Goal: Navigation & Orientation: Find specific page/section

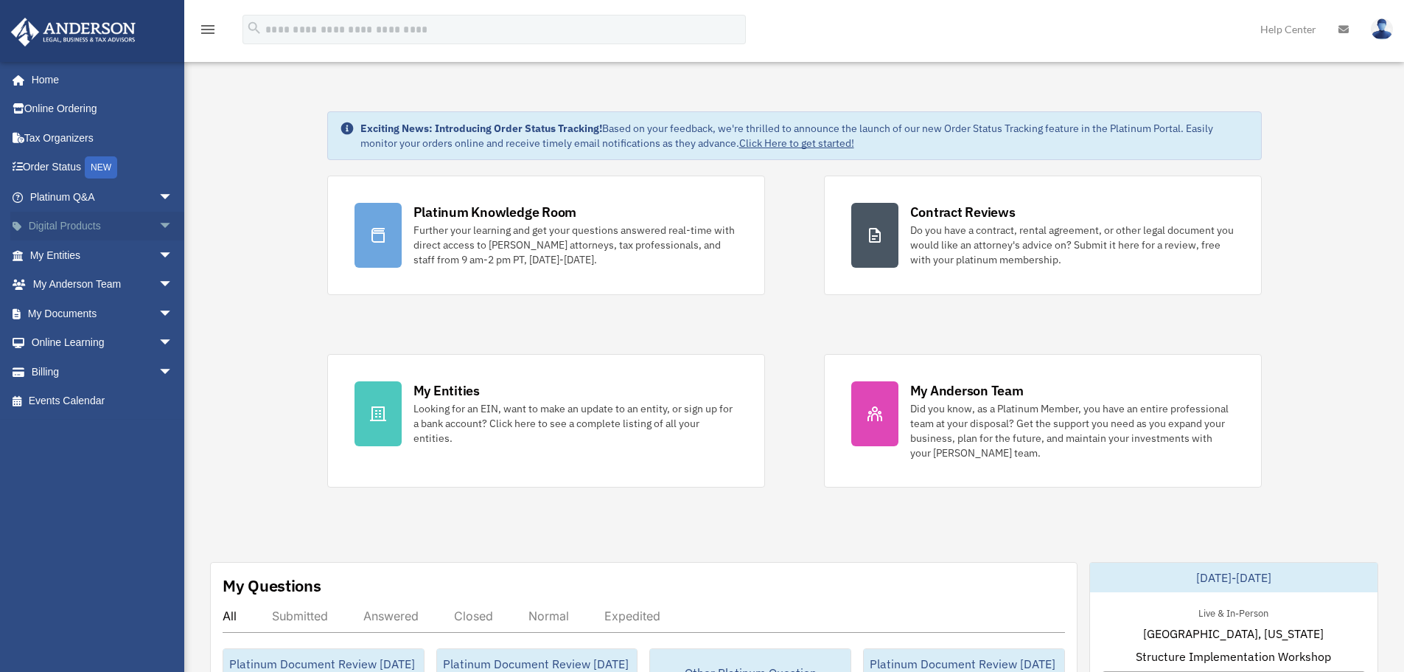
click at [159, 231] on span "arrow_drop_down" at bounding box center [173, 227] width 29 height 30
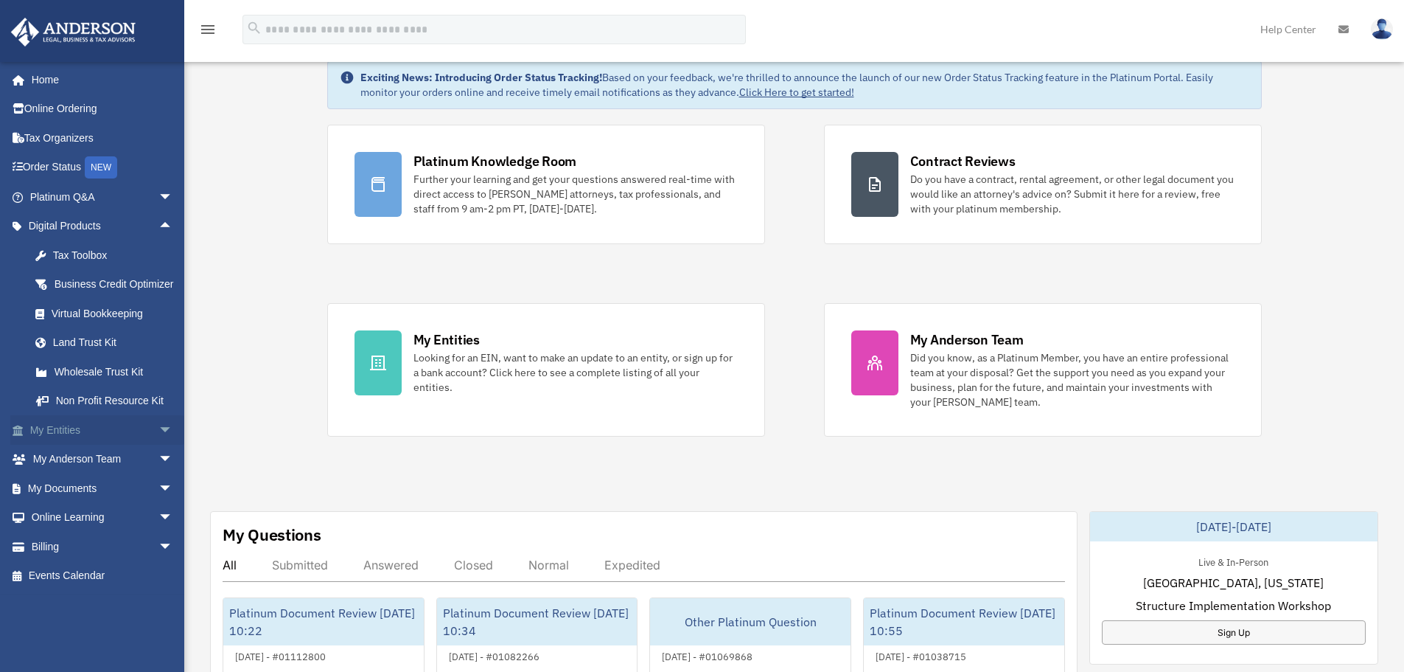
scroll to position [74, 0]
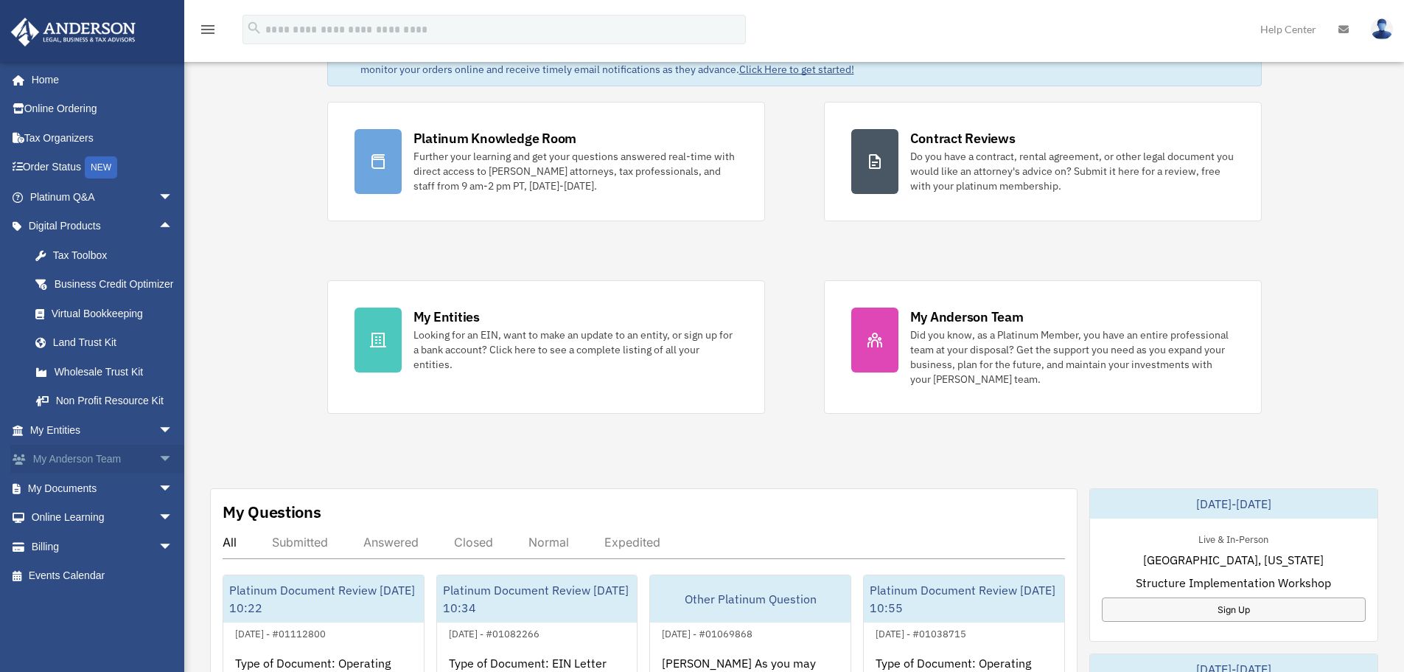
click at [159, 475] on span "arrow_drop_down" at bounding box center [173, 460] width 29 height 30
click at [159, 475] on span "arrow_drop_up" at bounding box center [173, 460] width 29 height 30
click at [159, 504] on span "arrow_drop_down" at bounding box center [173, 488] width 29 height 30
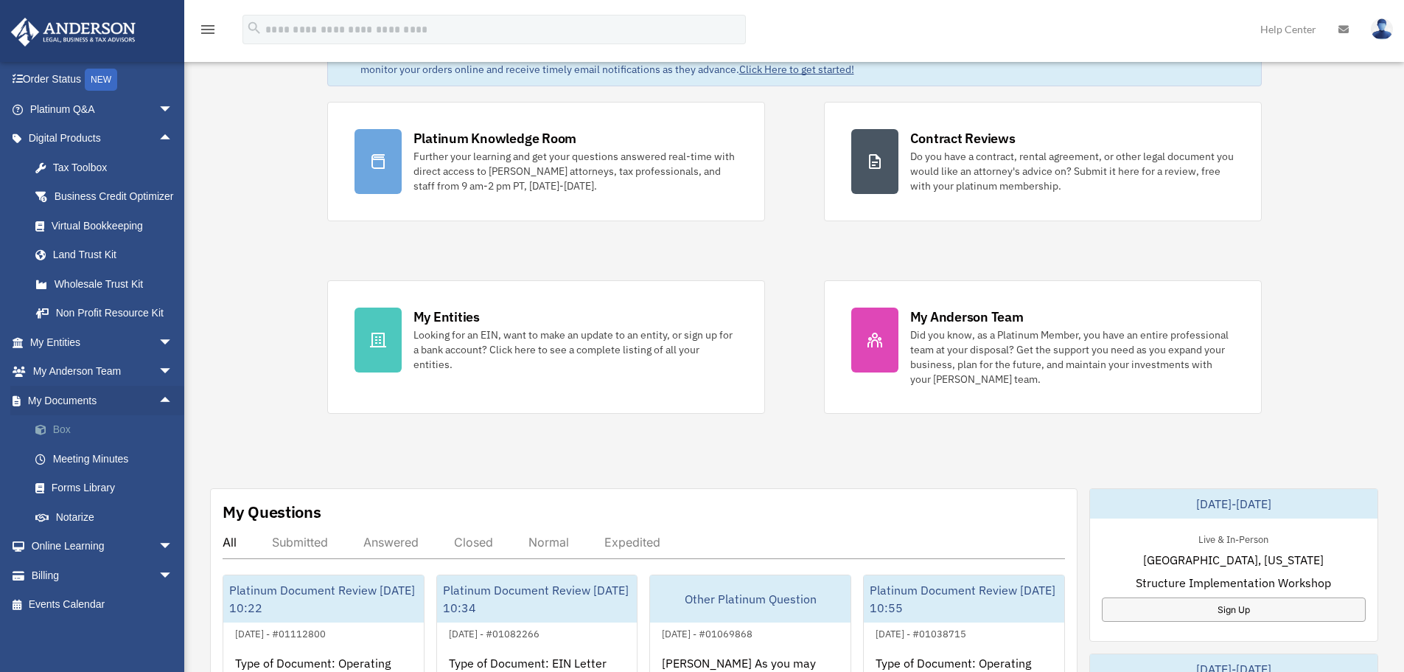
scroll to position [106, 0]
click at [159, 540] on span "arrow_drop_down" at bounding box center [173, 547] width 29 height 30
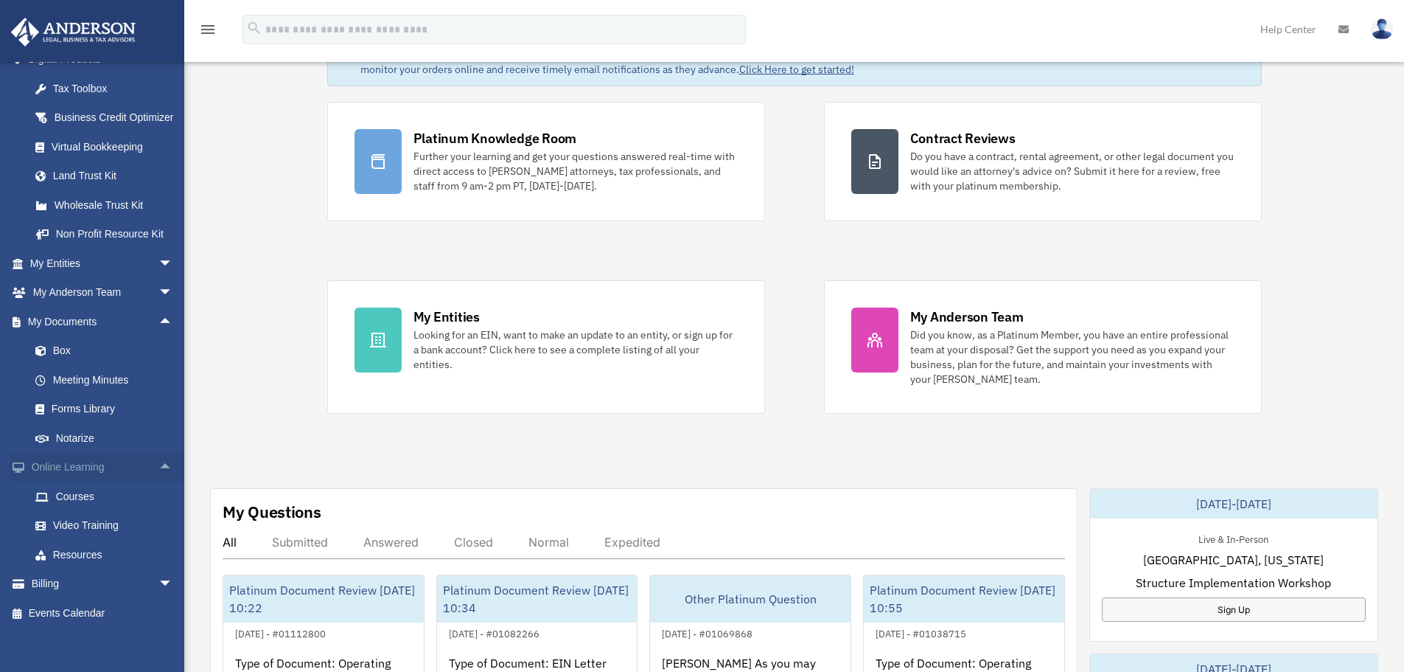
scroll to position [193, 0]
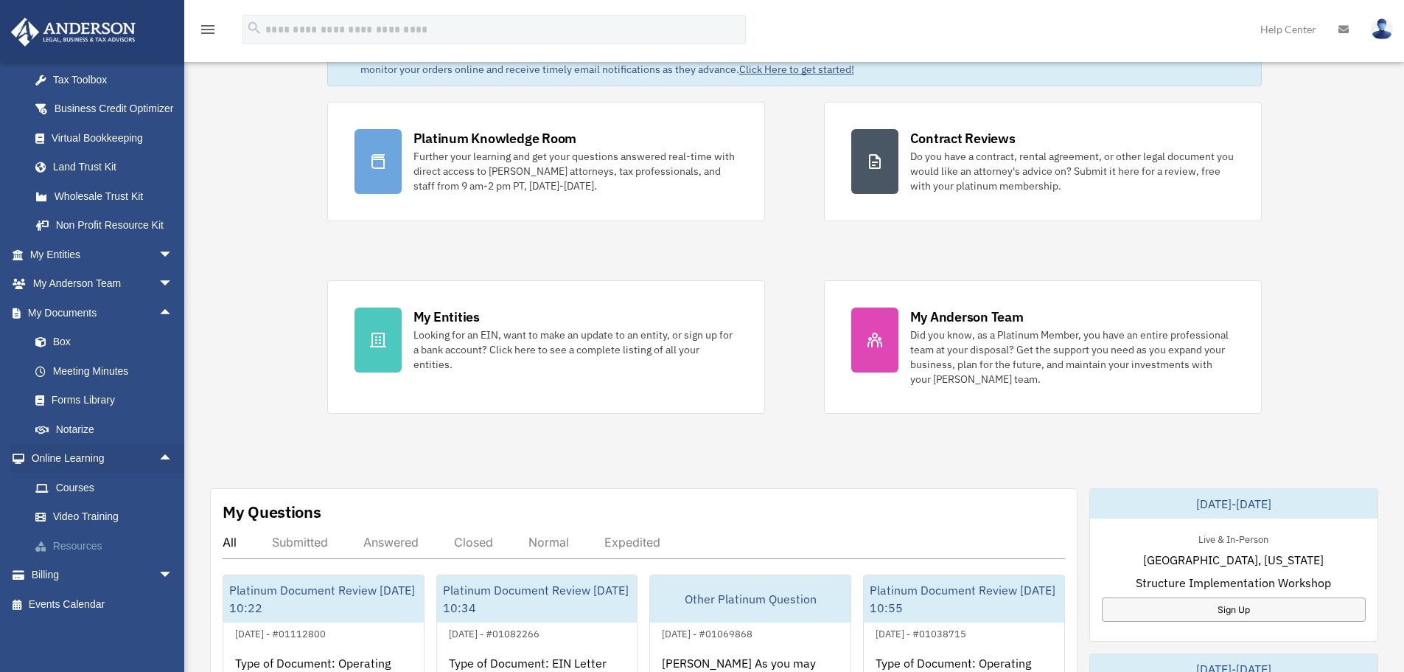
click at [77, 547] on link "Resources" at bounding box center [108, 545] width 175 height 29
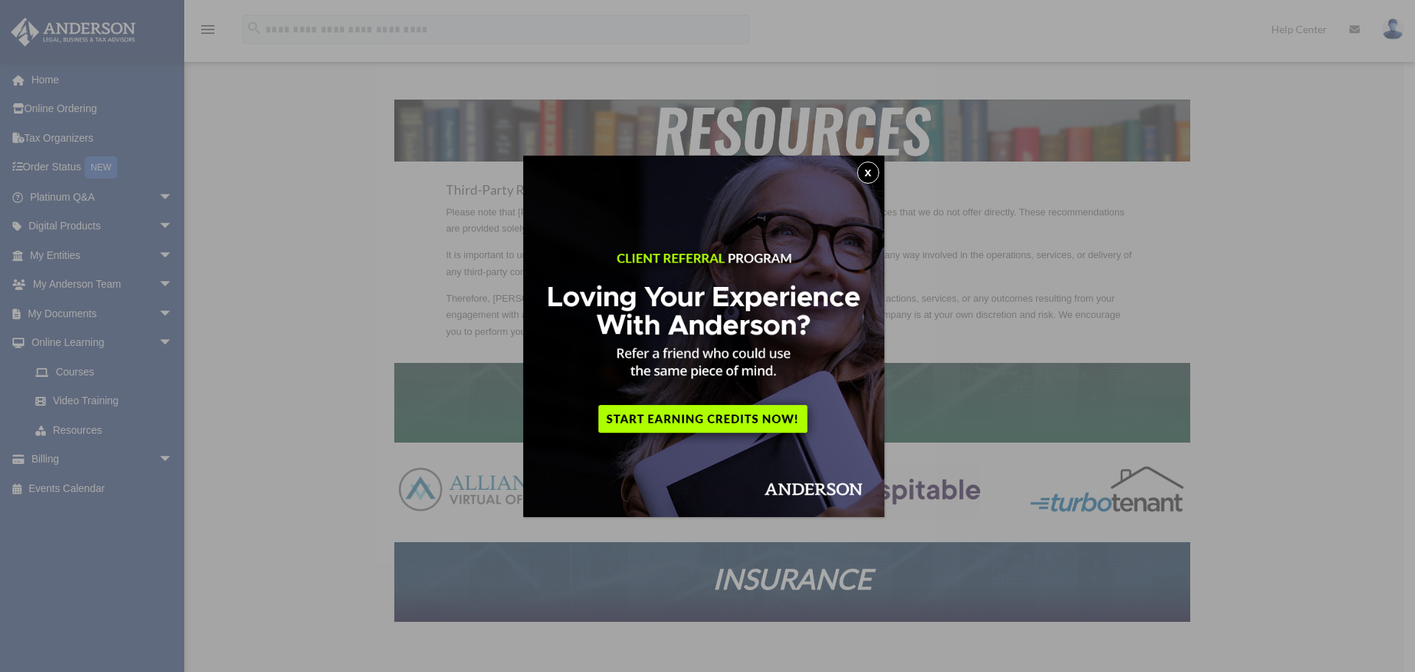
click at [875, 169] on button "x" at bounding box center [868, 172] width 22 height 22
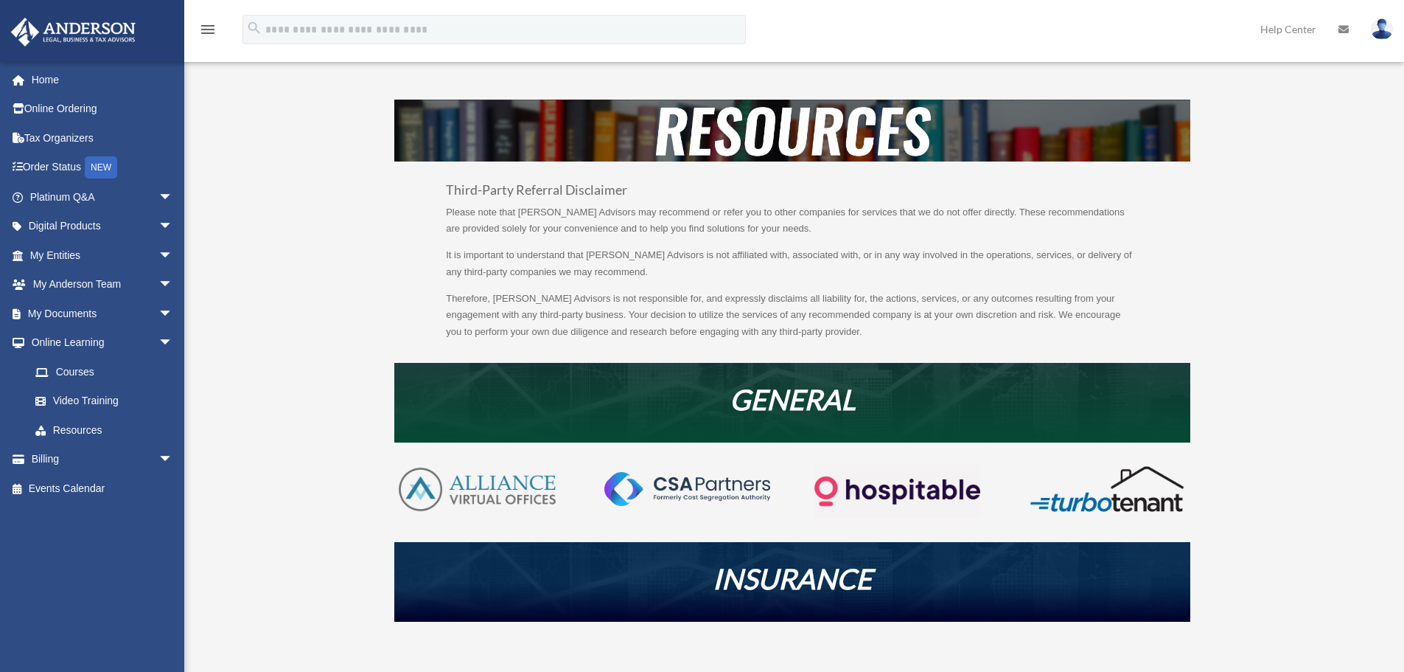
click at [555, 298] on p "Therefore, [PERSON_NAME] Advisors is not responsible for, and expressly disclai…" at bounding box center [792, 315] width 693 height 50
